Goal: Task Accomplishment & Management: Complete application form

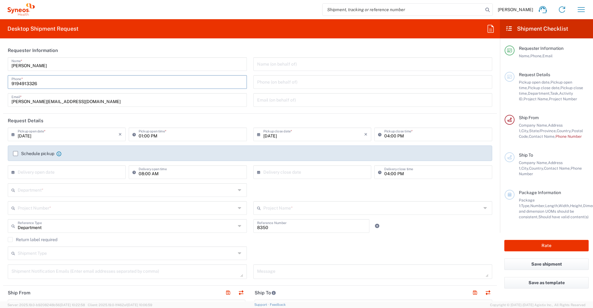
type input "9194913326"
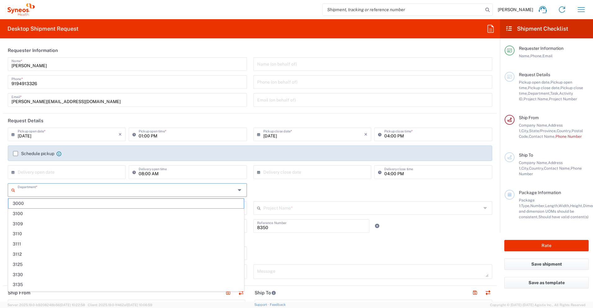
click at [123, 192] on input "text" at bounding box center [127, 189] width 218 height 11
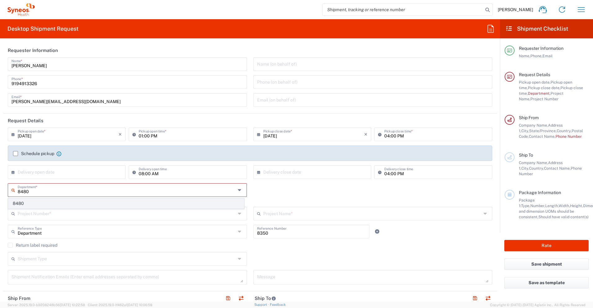
type input "8480"
click at [86, 204] on span "8480" at bounding box center [125, 204] width 235 height 10
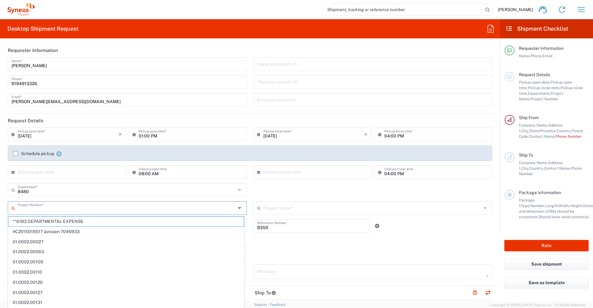
click at [82, 212] on input "text" at bounding box center [127, 207] width 218 height 11
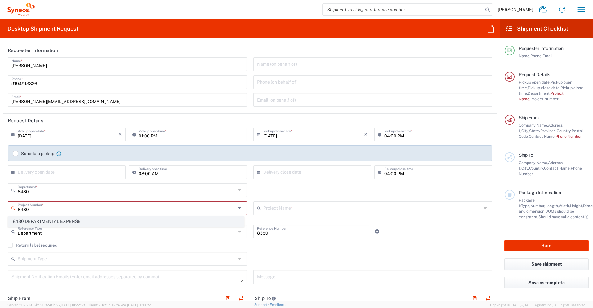
click at [58, 219] on span "8480 DEPARTMENTAL EXPENSE" at bounding box center [125, 222] width 235 height 10
type input "8480 DEPARTMENTAL EXPENSE"
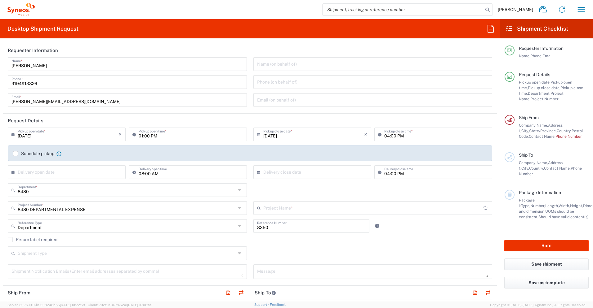
type input "8480 DEPARTMENTAL EXPENSE"
click at [331, 65] on input "text" at bounding box center [372, 63] width 231 height 11
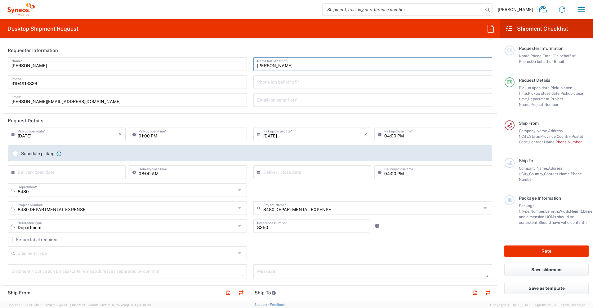
type input "[PERSON_NAME]"
click at [376, 88] on div "Phone (on behalf of) *" at bounding box center [372, 82] width 239 height 14
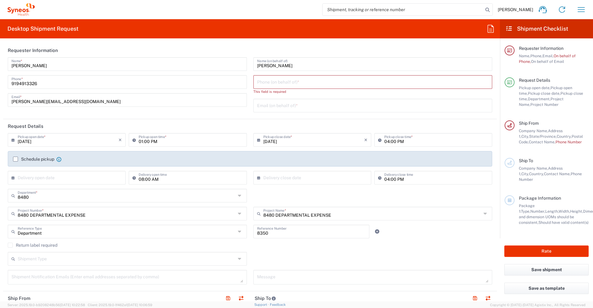
click at [375, 92] on div "[PERSON_NAME] Name (on behalf of) Phone (on behalf of) * This field is required…" at bounding box center [372, 87] width 245 height 60
click at [375, 85] on input "tel" at bounding box center [372, 81] width 231 height 11
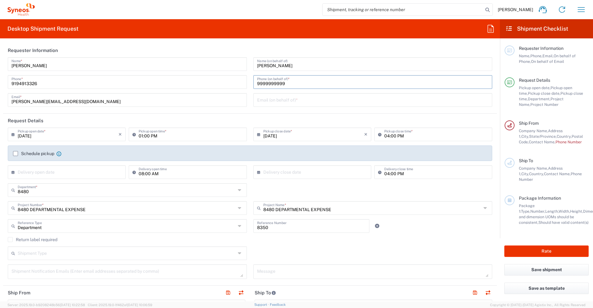
type input "9999999999"
click at [434, 97] on input "text" at bounding box center [372, 99] width 231 height 11
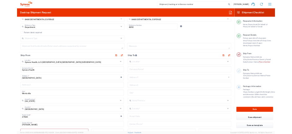
scroll to position [186, 0]
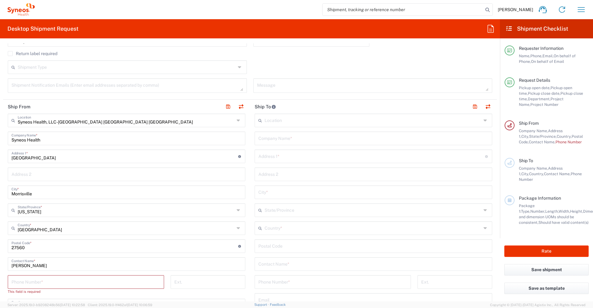
type input "[EMAIL_ADDRESS][PERSON_NAME][DOMAIN_NAME]"
click at [103, 279] on input "tel" at bounding box center [85, 281] width 149 height 11
type input "9194913326"
click at [260, 245] on input "undefined" at bounding box center [373, 245] width 230 height 11
click at [258, 156] on input "text" at bounding box center [371, 156] width 227 height 11
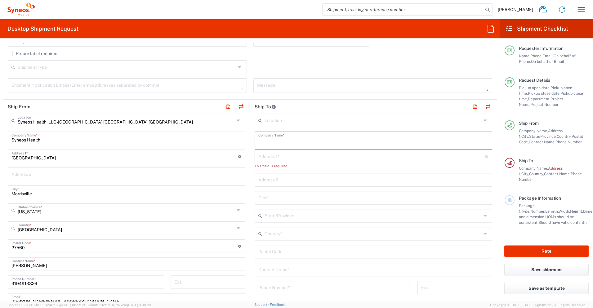
click at [264, 142] on input "text" at bounding box center [373, 138] width 230 height 11
type input "Syneos Health"
click at [307, 158] on input "text" at bounding box center [371, 156] width 227 height 11
type input "A"
paste input "[STREET_ADDRESS]"
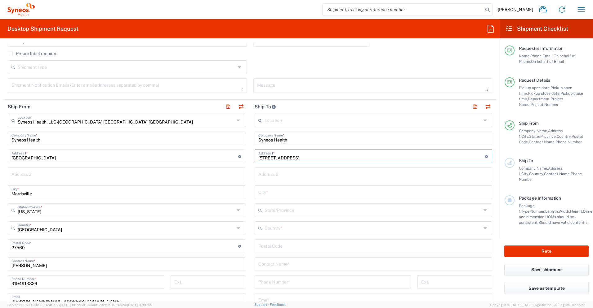
type input "[STREET_ADDRESS]"
click at [284, 169] on input "text" at bounding box center [373, 174] width 230 height 11
type input "16th Floor"
click at [271, 194] on input "text" at bounding box center [373, 192] width 230 height 11
type input "Caba"
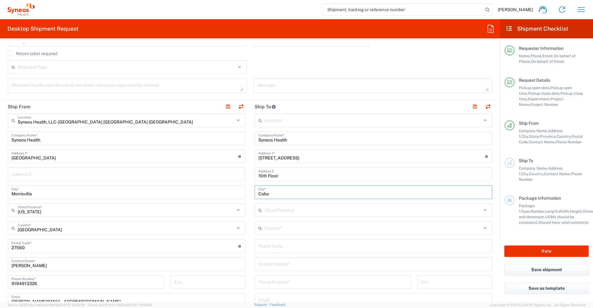
click at [267, 227] on input "text" at bounding box center [372, 228] width 217 height 11
type input "argen"
click at [282, 209] on input "text" at bounding box center [372, 210] width 217 height 11
click at [256, 238] on div "This field is required" at bounding box center [372, 238] width 237 height 6
click at [265, 231] on input "text" at bounding box center [372, 228] width 217 height 11
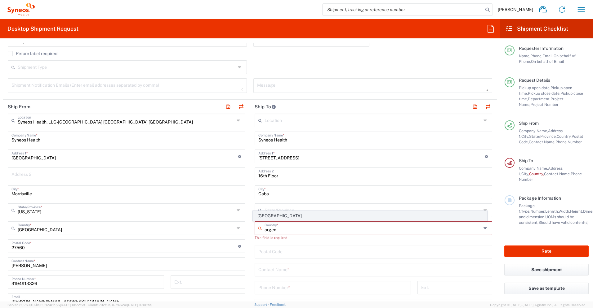
click at [268, 217] on span "[GEOGRAPHIC_DATA]" at bounding box center [370, 216] width 234 height 10
type input "[GEOGRAPHIC_DATA]"
type input "Sender/Shipper"
type input "Delivery Duty Paid"
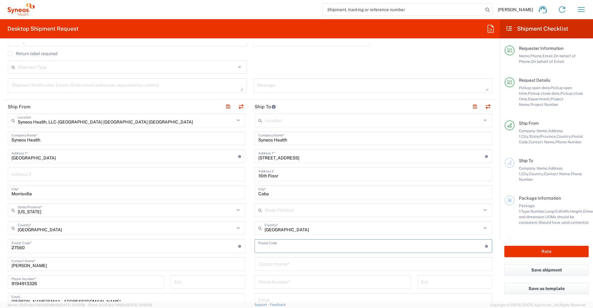
click at [275, 248] on input "undefined" at bounding box center [371, 245] width 227 height 11
type input "C1429 BMS"
click at [275, 268] on input "text" at bounding box center [373, 263] width 230 height 11
type input "[PERSON_NAME]"
click at [268, 286] on input "tel" at bounding box center [332, 281] width 149 height 11
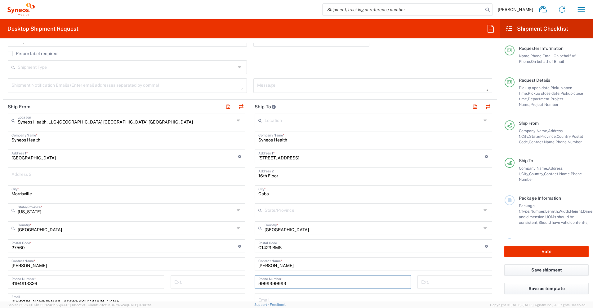
type input "9999999999"
click at [399, 259] on input "[PERSON_NAME]" at bounding box center [373, 263] width 230 height 11
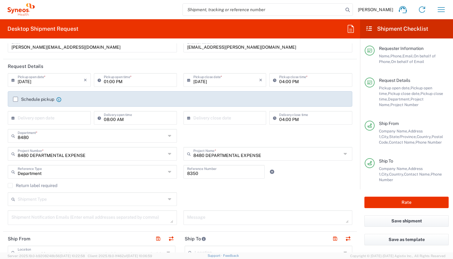
scroll to position [0, 0]
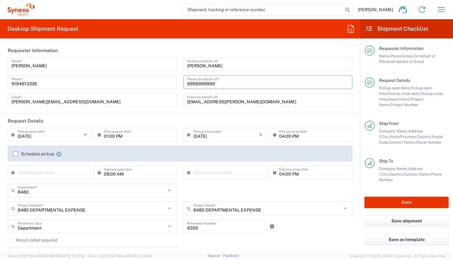
drag, startPoint x: 288, startPoint y: 83, endPoint x: 105, endPoint y: 71, distance: 182.9
click at [105, 71] on div "[PERSON_NAME] Name * [PHONE_NUMBER] Phone * [PERSON_NAME][EMAIL_ADDRESS][DOMAIN…" at bounding box center [180, 84] width 351 height 54
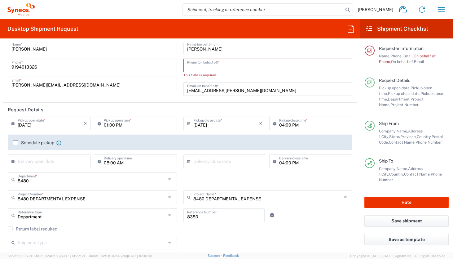
scroll to position [8, 0]
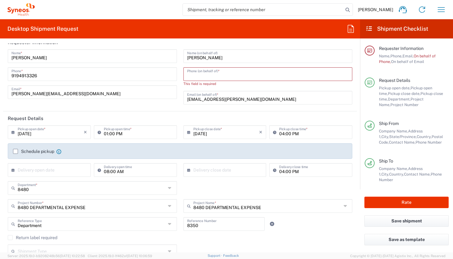
click at [271, 75] on input "tel" at bounding box center [268, 73] width 162 height 11
click at [180, 89] on div "[PERSON_NAME] Name (on behalf of) Phone (on behalf of) * This field is required…" at bounding box center [268, 79] width 176 height 60
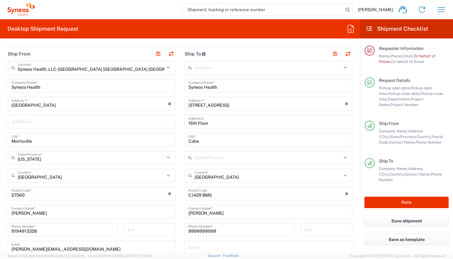
scroll to position [242, 0]
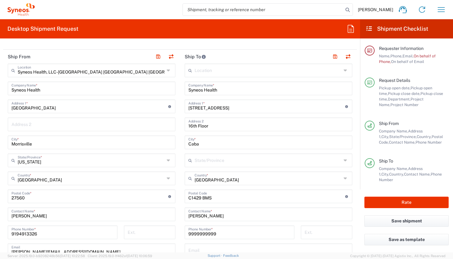
click at [344, 68] on icon at bounding box center [346, 70] width 5 height 10
click at [275, 85] on span "Syneos Health Argentina SA" at bounding box center [265, 84] width 164 height 10
type input "Syneos Health Argentina SA"
type input "[STREET_ADDRESS]"
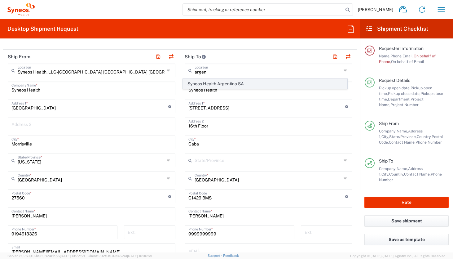
type input "[GEOGRAPHIC_DATA]"
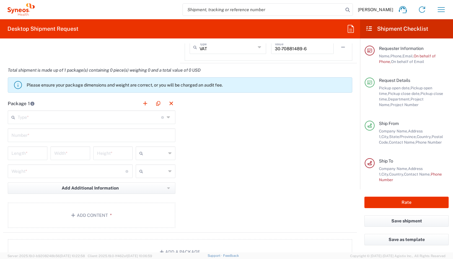
scroll to position [529, 0]
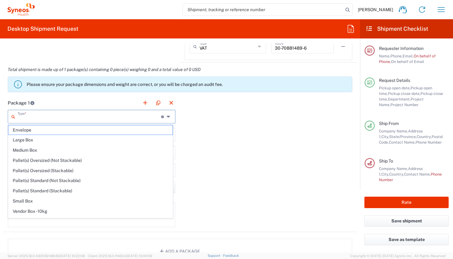
click at [122, 114] on input "text" at bounding box center [89, 116] width 143 height 11
click at [117, 127] on span "Envelope" at bounding box center [90, 130] width 164 height 10
type input "Envelope"
type input "1"
type input "9.5"
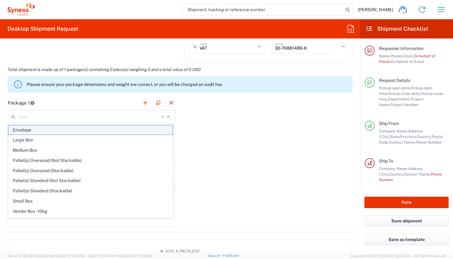
type input "12.5"
type input "0.25"
type input "in"
type input "0.45"
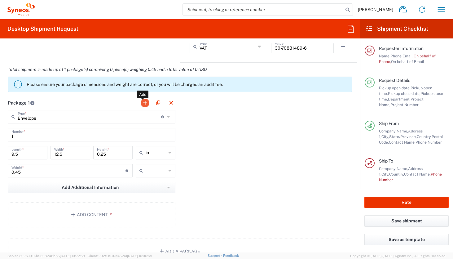
click at [144, 102] on button "button" at bounding box center [145, 103] width 9 height 9
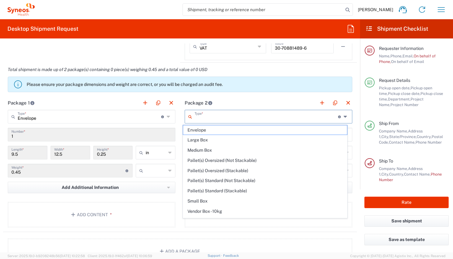
click at [201, 119] on input "text" at bounding box center [266, 116] width 143 height 11
click at [198, 133] on span "Envelope" at bounding box center [265, 130] width 164 height 10
type input "Envelope"
type input "1"
type input "9.5"
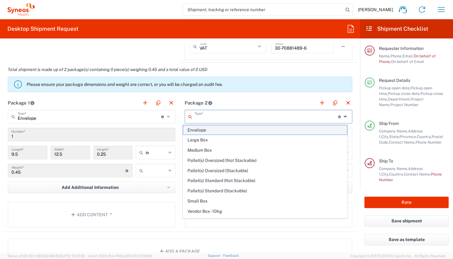
type input "12.5"
type input "0.25"
type input "in"
type input "0.45"
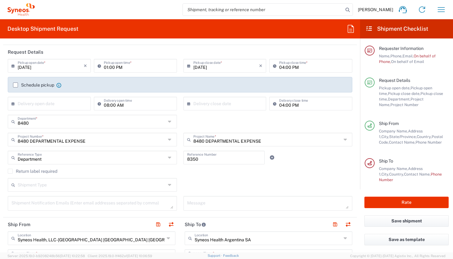
scroll to position [0, 0]
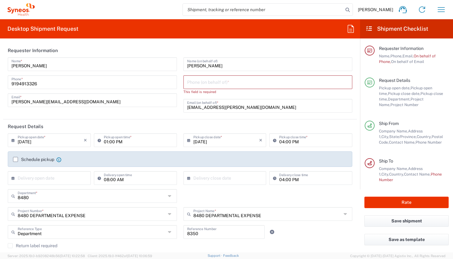
click at [301, 82] on input "tel" at bounding box center [268, 81] width 162 height 11
paste input "[URL][DOMAIN_NAME]"
type input "[URL][DOMAIN_NAME]"
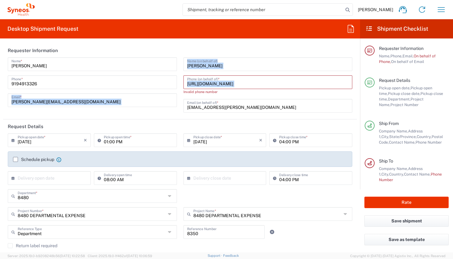
drag, startPoint x: 345, startPoint y: 84, endPoint x: 117, endPoint y: 94, distance: 228.3
click at [117, 94] on div "[PERSON_NAME] Name * [PHONE_NUMBER] Phone * [PERSON_NAME][EMAIL_ADDRESS][DOMAIN…" at bounding box center [180, 87] width 351 height 60
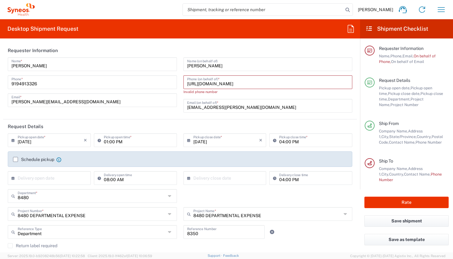
click at [213, 77] on input "[URL][DOMAIN_NAME]" at bounding box center [268, 81] width 162 height 11
drag, startPoint x: 184, startPoint y: 84, endPoint x: 239, endPoint y: 89, distance: 55.1
click at [239, 89] on agx-phone-control "[URL][DOMAIN_NAME] Phone (on behalf of) * Invalid phone number" at bounding box center [267, 84] width 169 height 19
click at [187, 85] on input "[URL][DOMAIN_NAME]" at bounding box center [268, 81] width 162 height 11
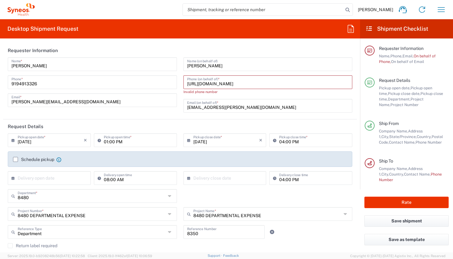
drag, startPoint x: 186, startPoint y: 85, endPoint x: 348, endPoint y: 87, distance: 162.7
click at [348, 87] on div "[PERSON_NAME] Name (on behalf of) [URL][DOMAIN_NAME] Phone (on behalf of) * Inv…" at bounding box center [268, 87] width 176 height 60
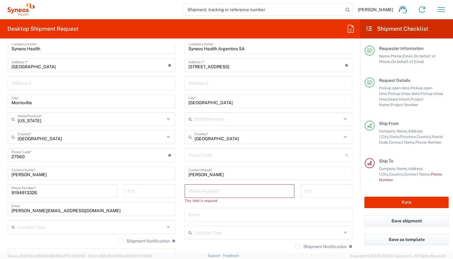
scroll to position [312, 0]
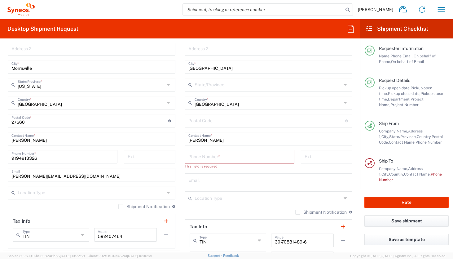
type input "549 1136916526"
click at [270, 161] on div "Phone Number *" at bounding box center [240, 157] width 110 height 14
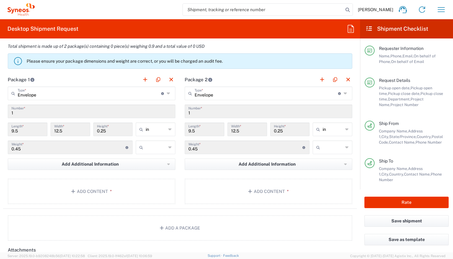
scroll to position [542, 0]
type input "549 1136916526"
click at [110, 191] on span "*" at bounding box center [110, 190] width 4 height 5
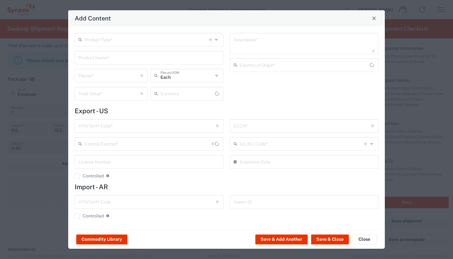
type input "US Dollar"
click at [112, 46] on div "Product Type * Document: Paper document generated internally by Syneos, a clien…" at bounding box center [149, 40] width 149 height 14
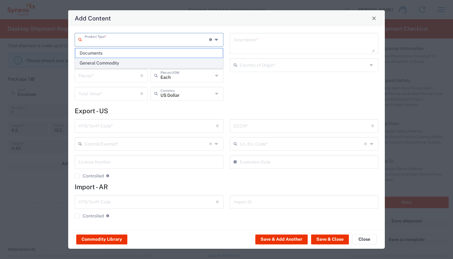
click at [112, 62] on span "General Commodity" at bounding box center [149, 63] width 148 height 10
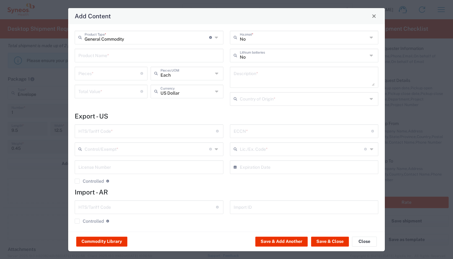
click at [112, 58] on input "text" at bounding box center [148, 55] width 141 height 11
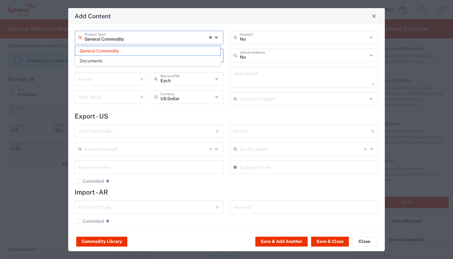
click at [126, 41] on input "General Commodity" at bounding box center [147, 37] width 125 height 11
click at [121, 59] on span "Documents" at bounding box center [147, 61] width 145 height 10
type input "Documents"
type input "1"
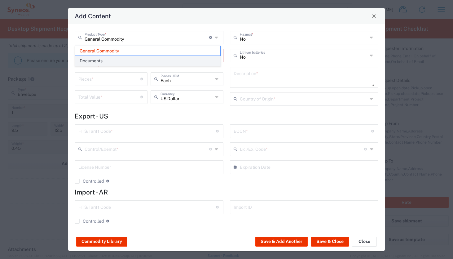
type input "1"
type textarea "Documents"
type input "[GEOGRAPHIC_DATA]"
type input "0000.00.0000"
type input "FTR Exemption"
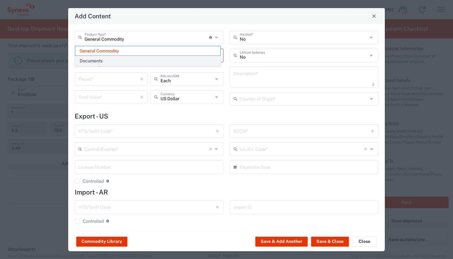
type input "0000"
type input "0000.00.0000"
type input "30.37(a)"
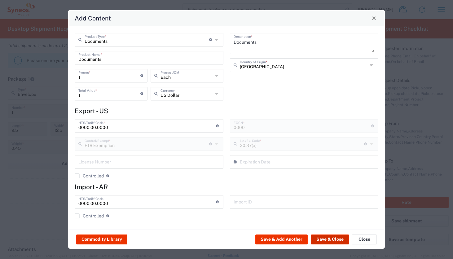
click at [326, 240] on button "Save & Close" at bounding box center [330, 239] width 38 height 10
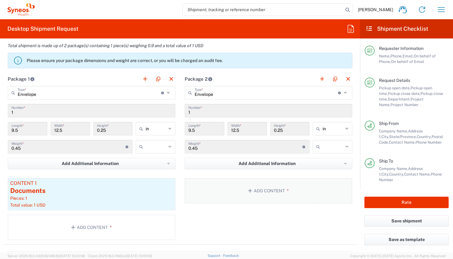
click at [289, 189] on button "Add Content *" at bounding box center [269, 190] width 168 height 25
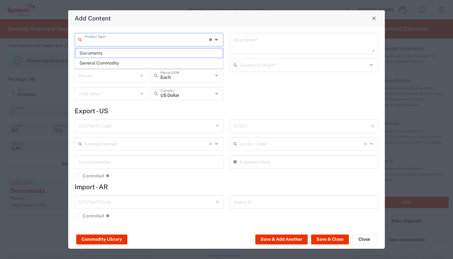
click at [165, 41] on input "text" at bounding box center [147, 39] width 125 height 11
click at [156, 51] on span "Documents" at bounding box center [149, 53] width 148 height 10
type input "Documents"
type input "1"
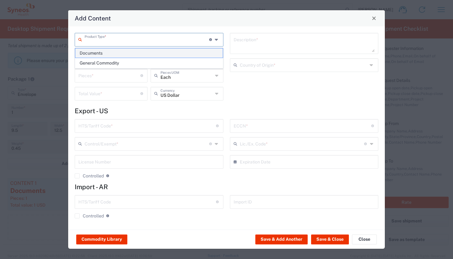
type input "1"
type textarea "Documents"
type input "[GEOGRAPHIC_DATA]"
type input "0000.00.0000"
type input "FTR Exemption"
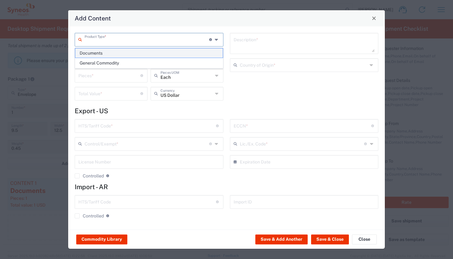
type input "0000"
type input "0000.00.0000"
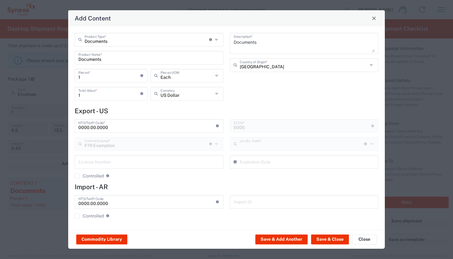
type input "30.37(a)"
click at [319, 237] on button "Save & Close" at bounding box center [330, 239] width 38 height 10
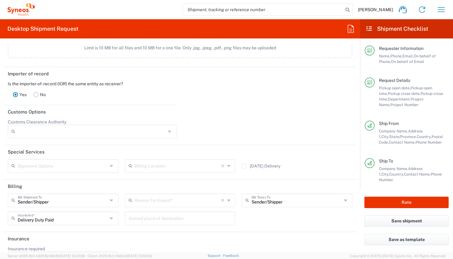
scroll to position [808, 0]
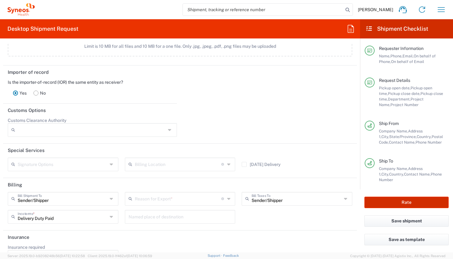
click at [371, 200] on button "Rate" at bounding box center [406, 201] width 84 height 11
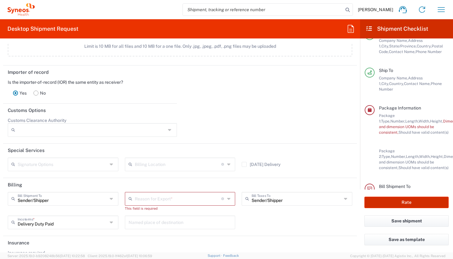
scroll to position [99, 0]
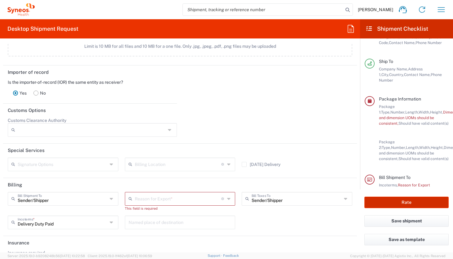
type input "8480 DEPARTMENTAL EXPENSE"
click at [228, 198] on icon at bounding box center [229, 199] width 5 height 10
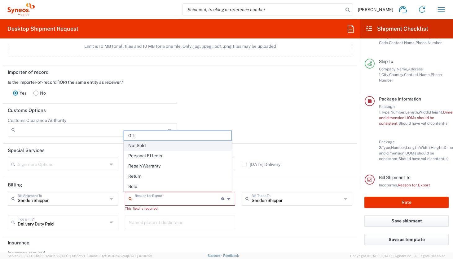
click at [182, 145] on span "Not Sold" at bounding box center [178, 146] width 108 height 10
type input "Not Sold"
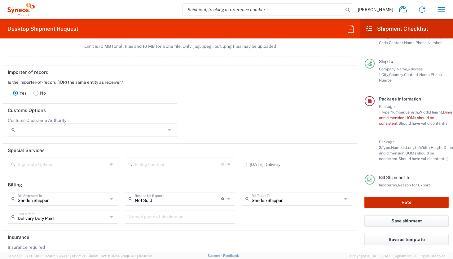
click at [369, 201] on button "Rate" at bounding box center [406, 201] width 84 height 11
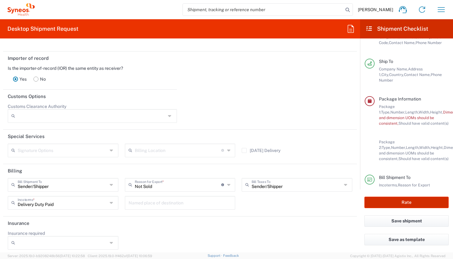
scroll to position [831, 0]
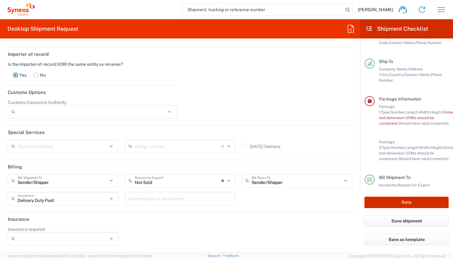
click at [376, 205] on button "Rate" at bounding box center [406, 201] width 84 height 11
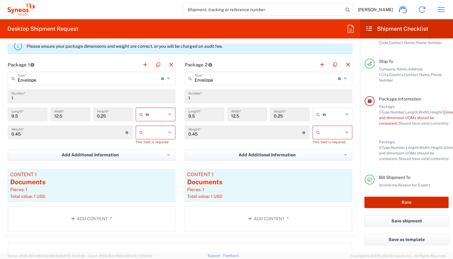
scroll to position [556, 0]
click at [153, 135] on input "text" at bounding box center [156, 133] width 20 height 10
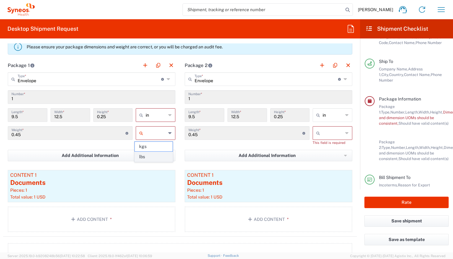
click at [152, 157] on span "lbs" at bounding box center [154, 157] width 38 height 10
type input "lbs"
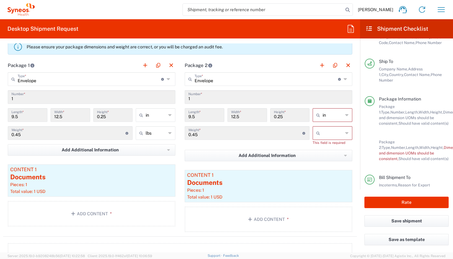
click at [326, 136] on input "text" at bounding box center [333, 133] width 20 height 10
click at [324, 155] on span "lbs" at bounding box center [328, 157] width 38 height 10
type input "lbs"
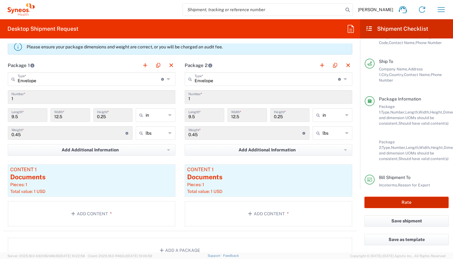
click at [373, 205] on button "Rate" at bounding box center [406, 201] width 84 height 11
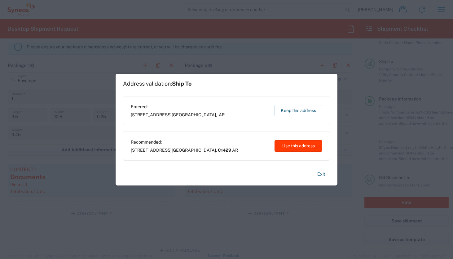
click at [298, 144] on button "Use this address" at bounding box center [299, 145] width 48 height 11
type input "C1429"
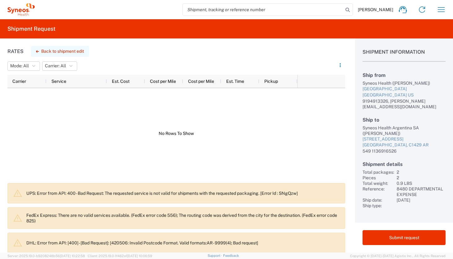
click at [60, 49] on button "Back to shipment edit" at bounding box center [60, 51] width 58 height 11
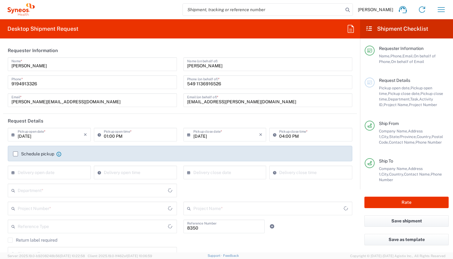
type input "Envelope"
type input "Department"
type input "[US_STATE]"
type input "Delivery Duty Paid"
type input "8480 DEPARTMENTAL EXPENSE"
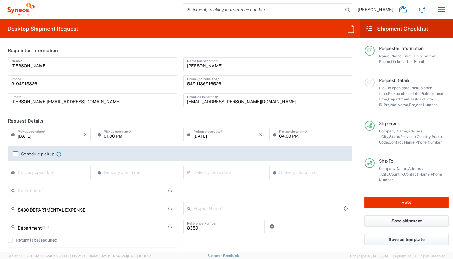
type input "8480 DEPARTMENTAL EXPENSE"
type input "Envelope"
type input "8480"
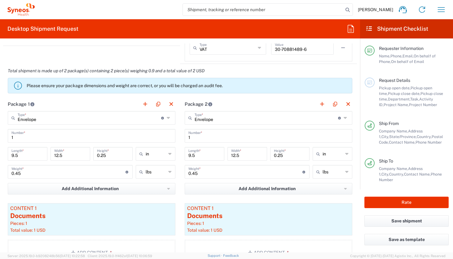
scroll to position [523, 0]
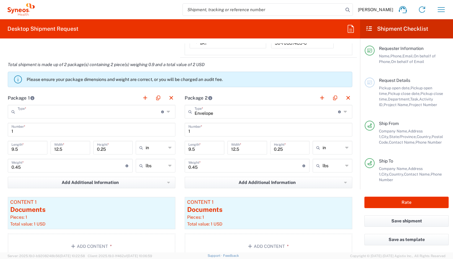
click at [106, 111] on input "text" at bounding box center [89, 111] width 143 height 11
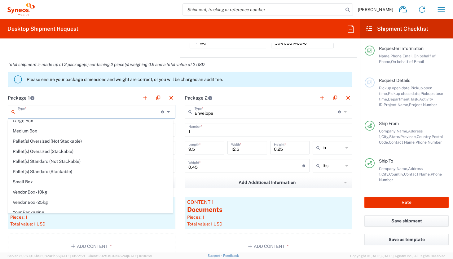
scroll to position [19, 0]
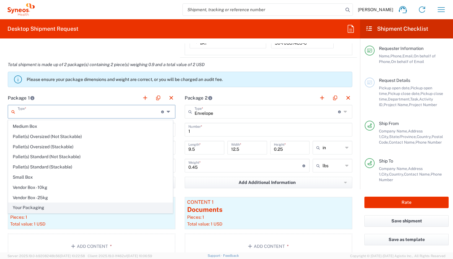
click at [125, 211] on span "Your Packaging" at bounding box center [90, 208] width 164 height 10
type input "Your Packaging"
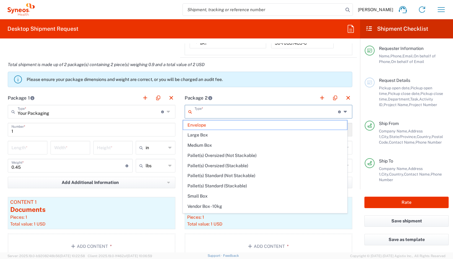
click at [270, 107] on input "text" at bounding box center [266, 111] width 143 height 11
click at [180, 217] on main "Type * Material used to package goods Envelope Large Box Medium Box Pallet(s) O…" at bounding box center [268, 183] width 177 height 156
type input "Envelope"
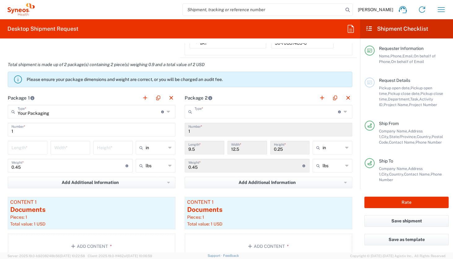
click at [228, 111] on input "text" at bounding box center [266, 111] width 143 height 11
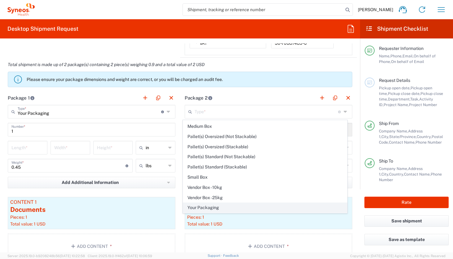
click at [268, 209] on span "Your Packaging" at bounding box center [265, 208] width 164 height 10
type input "Your Packaging"
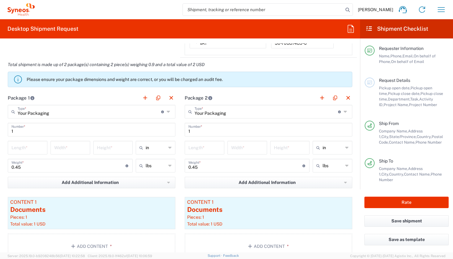
click at [32, 148] on input "number" at bounding box center [27, 147] width 32 height 11
type input "9.5"
click at [63, 148] on input "number" at bounding box center [70, 147] width 32 height 11
type input "12.5"
click at [106, 148] on input "number" at bounding box center [113, 147] width 32 height 11
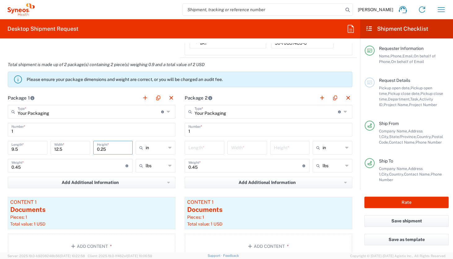
type input "0.25"
click at [200, 143] on input "number" at bounding box center [204, 147] width 32 height 11
type input "9.5"
click at [236, 147] on input "number" at bounding box center [247, 147] width 32 height 11
type input "12.5"
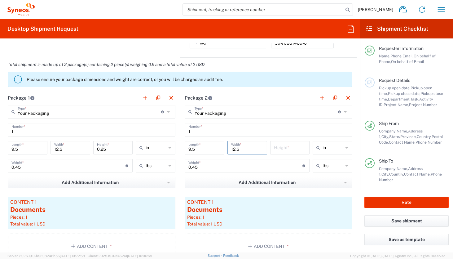
click at [277, 147] on input "number" at bounding box center [290, 147] width 32 height 11
type input "0.25"
click at [352, 209] on main "Your Packaging Type * Material used to package goods Envelope Large Box Medium …" at bounding box center [268, 183] width 177 height 156
click at [370, 203] on button "Rate" at bounding box center [406, 201] width 84 height 11
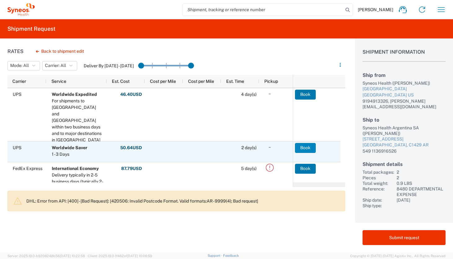
click at [306, 149] on button "Book" at bounding box center [305, 148] width 21 height 10
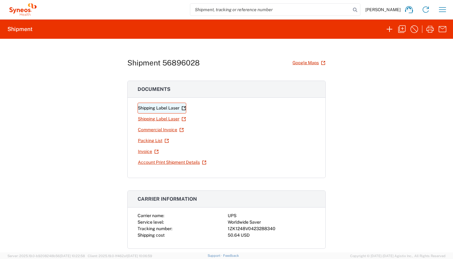
click at [167, 110] on link "Shipping Label Laser" at bounding box center [162, 108] width 49 height 11
